Goal: Task Accomplishment & Management: Use online tool/utility

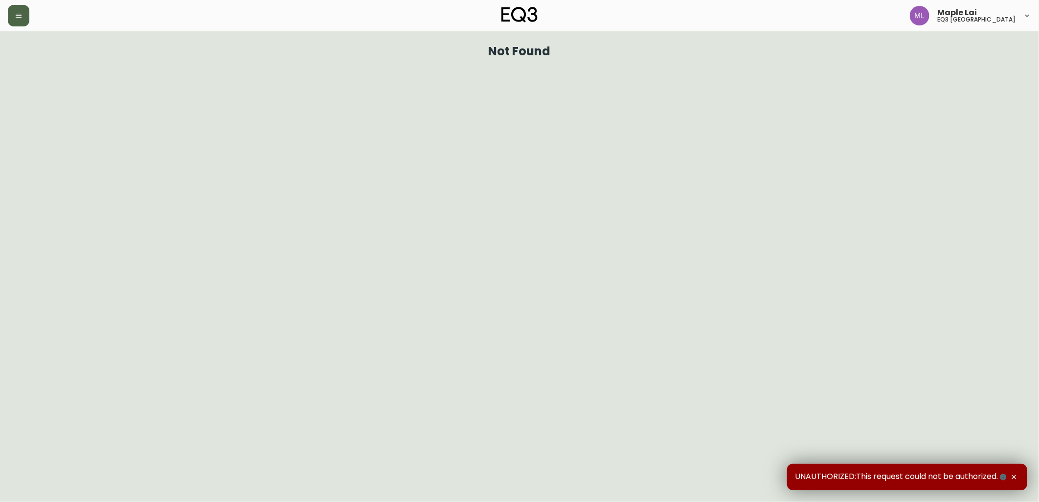
click at [14, 23] on button "button" at bounding box center [19, 16] width 22 height 22
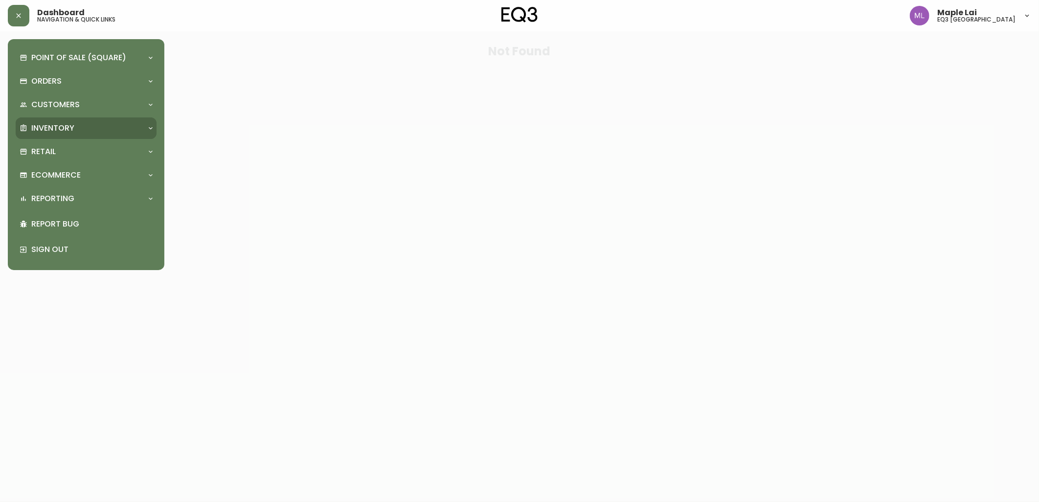
click at [74, 125] on div "Inventory" at bounding box center [81, 128] width 123 height 11
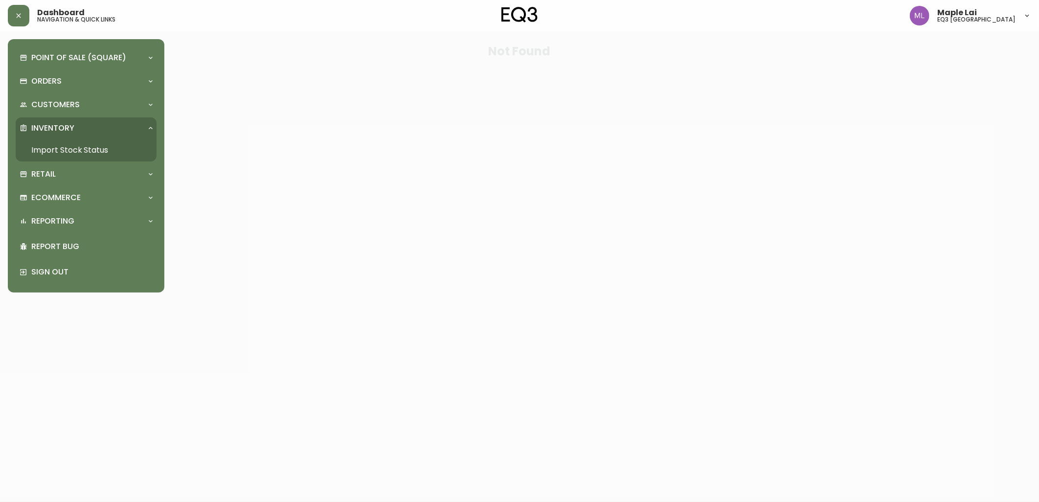
click at [90, 147] on link "Import Stock Status" at bounding box center [86, 150] width 141 height 23
